Goal: Task Accomplishment & Management: Complete application form

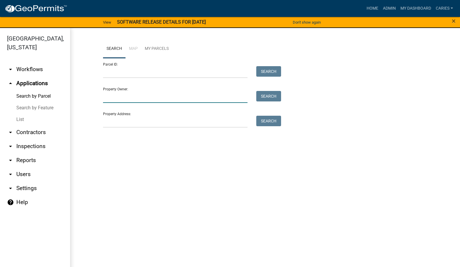
click at [132, 98] on input "Property Owner:" at bounding box center [175, 97] width 144 height 12
type input "[PERSON_NAME]"
click at [261, 93] on button "Search" at bounding box center [268, 96] width 25 height 11
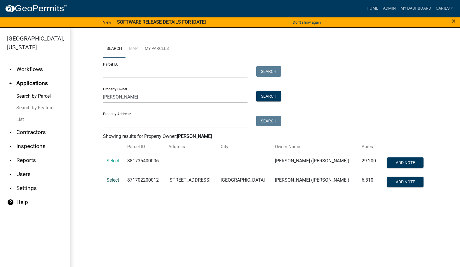
click at [116, 181] on span "Select" at bounding box center [112, 180] width 13 height 6
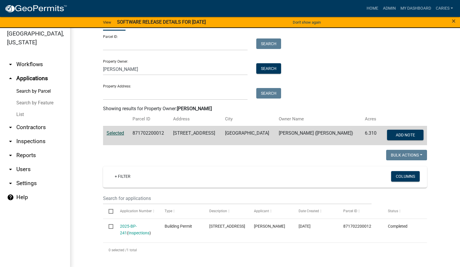
scroll to position [7, 0]
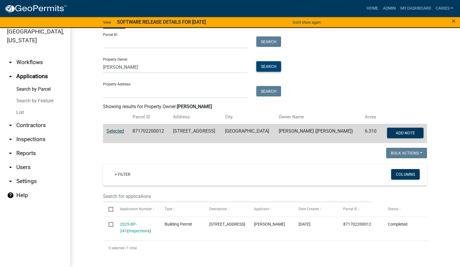
click at [262, 65] on button "Search" at bounding box center [268, 66] width 25 height 11
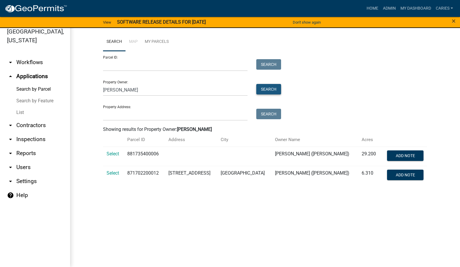
scroll to position [0, 0]
click at [112, 153] on span "Select" at bounding box center [112, 154] width 13 height 6
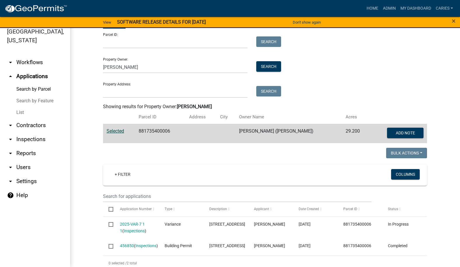
scroll to position [44, 0]
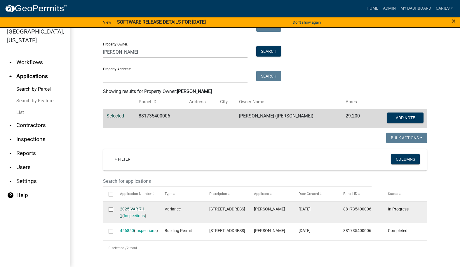
click at [129, 207] on link "2025-VAR-7 1 1" at bounding box center [132, 212] width 25 height 11
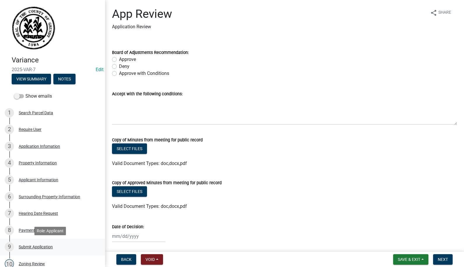
click at [46, 246] on div "Submit Application" at bounding box center [36, 247] width 34 height 4
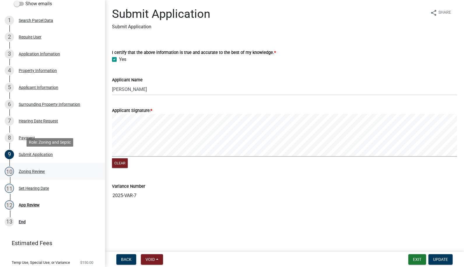
scroll to position [114, 0]
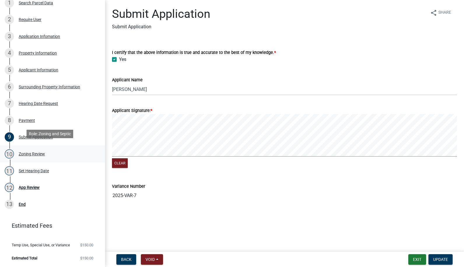
click at [31, 152] on div "Zoning Review" at bounding box center [32, 154] width 26 height 4
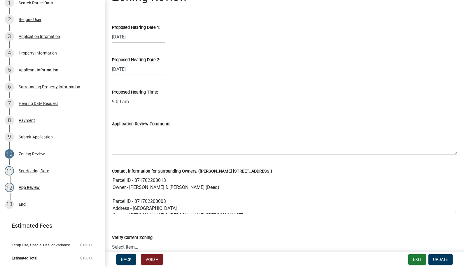
scroll to position [0, 0]
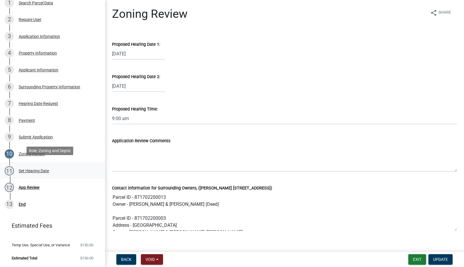
click at [38, 169] on div "Set Hearing Date" at bounding box center [34, 171] width 30 height 4
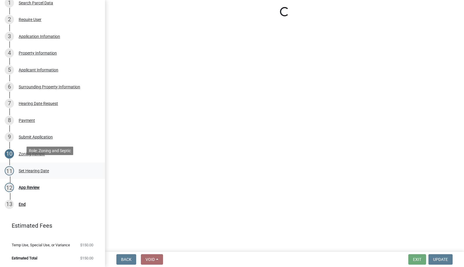
select select "b7a0b762-30eb-491b-92d5-6955e8d5416a"
select select "8bc1d30b-4edd-4b48-93c4-ffb07300bd55"
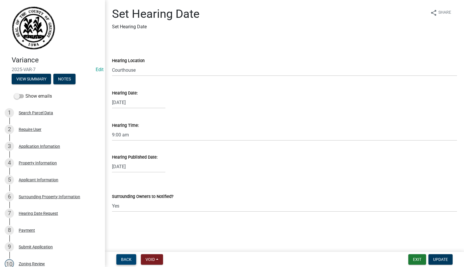
click at [122, 258] on span "Back" at bounding box center [126, 259] width 11 height 5
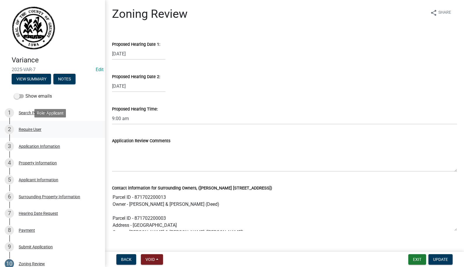
click at [30, 128] on div "Require User" at bounding box center [30, 129] width 23 height 4
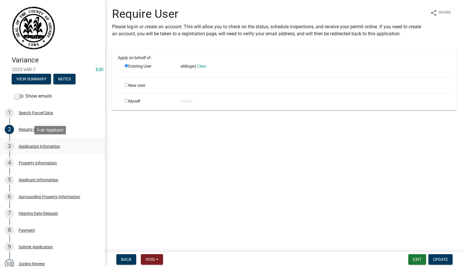
click at [46, 144] on div "Application Infomation" at bounding box center [39, 146] width 41 height 4
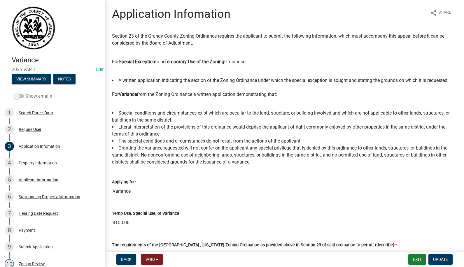
click at [22, 97] on span at bounding box center [19, 96] width 10 height 4
click at [25, 93] on input "Show emails" at bounding box center [25, 93] width 0 height 0
click at [33, 179] on div "Applicant Information" at bounding box center [39, 180] width 40 height 4
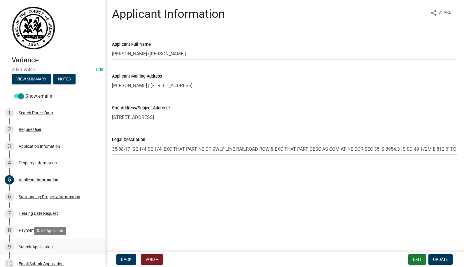
click at [46, 245] on div "Submit Application" at bounding box center [36, 247] width 34 height 4
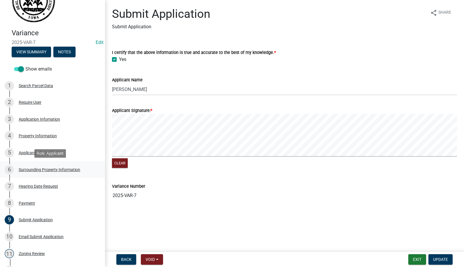
scroll to position [146, 0]
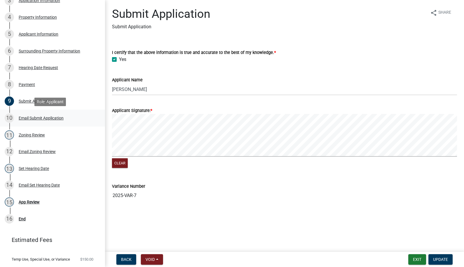
click at [35, 116] on div "Email Submit Application" at bounding box center [41, 118] width 45 height 4
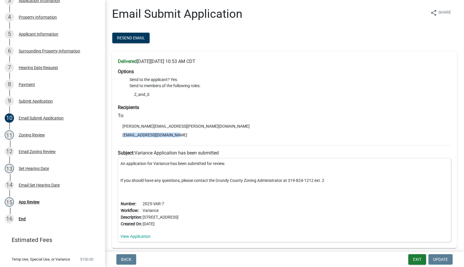
drag, startPoint x: 172, startPoint y: 134, endPoint x: 122, endPoint y: 135, distance: 50.8
click at [122, 135] on li "[EMAIL_ADDRESS][DOMAIN_NAME]" at bounding box center [284, 135] width 333 height 9
copy li "[EMAIL_ADDRESS][DOMAIN_NAME]"
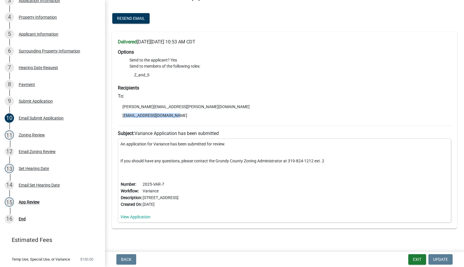
scroll to position [28, 0]
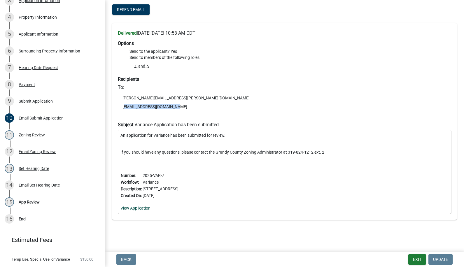
click at [145, 207] on link "View Application" at bounding box center [135, 208] width 30 height 5
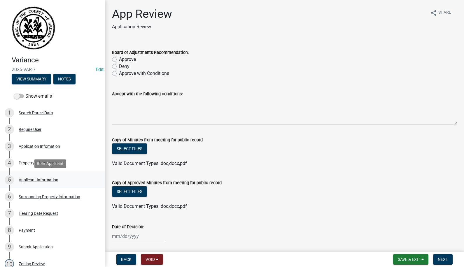
click at [48, 178] on div "Applicant Information" at bounding box center [39, 180] width 40 height 4
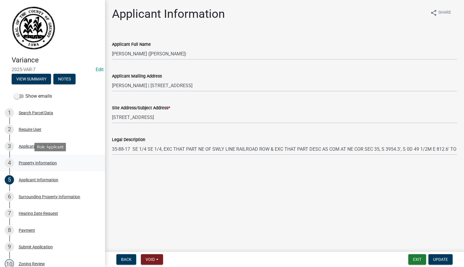
click at [40, 162] on div "Property Information" at bounding box center [38, 163] width 38 height 4
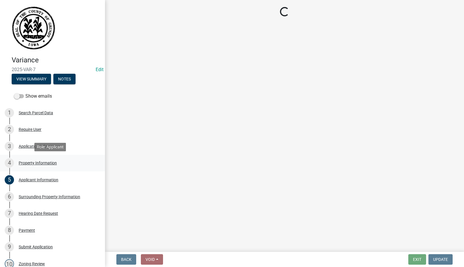
select select "721ca682-5228-4883-ba42-666d71e09737"
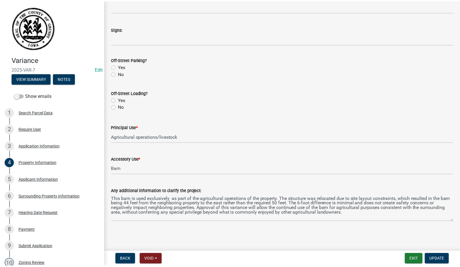
scroll to position [408, 0]
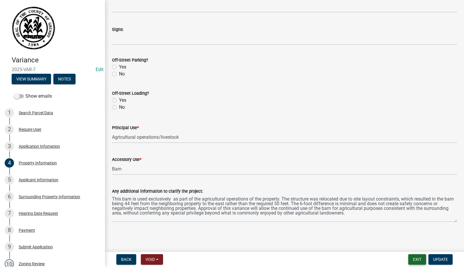
click at [420, 259] on button "Exit" at bounding box center [417, 259] width 18 height 11
